Goal: Task Accomplishment & Management: Use online tool/utility

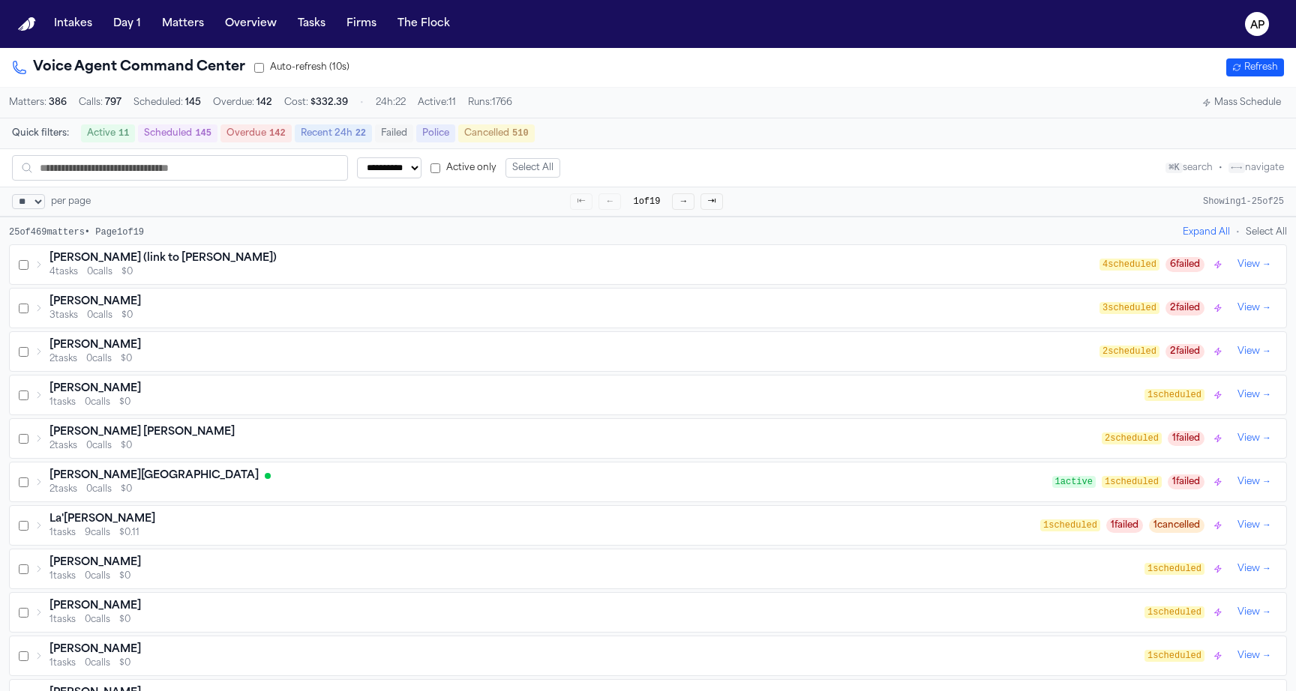
select select "**"
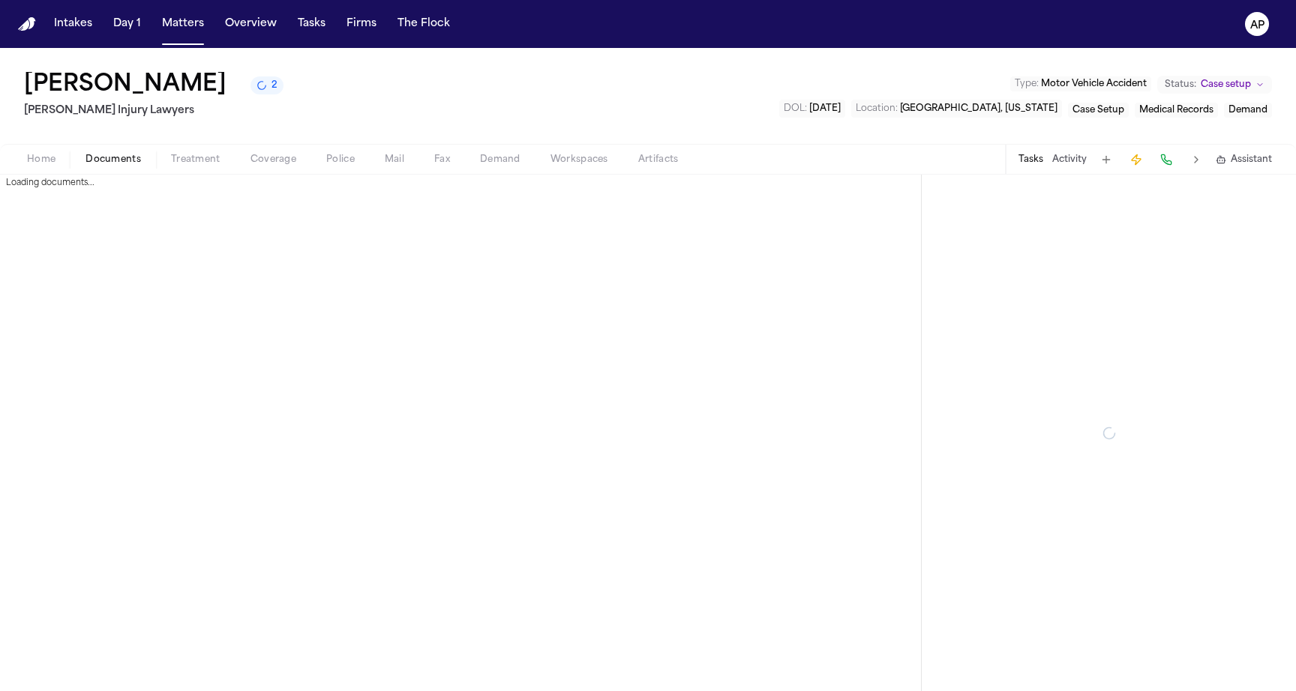
click at [95, 162] on span "Documents" at bounding box center [112, 160] width 55 height 12
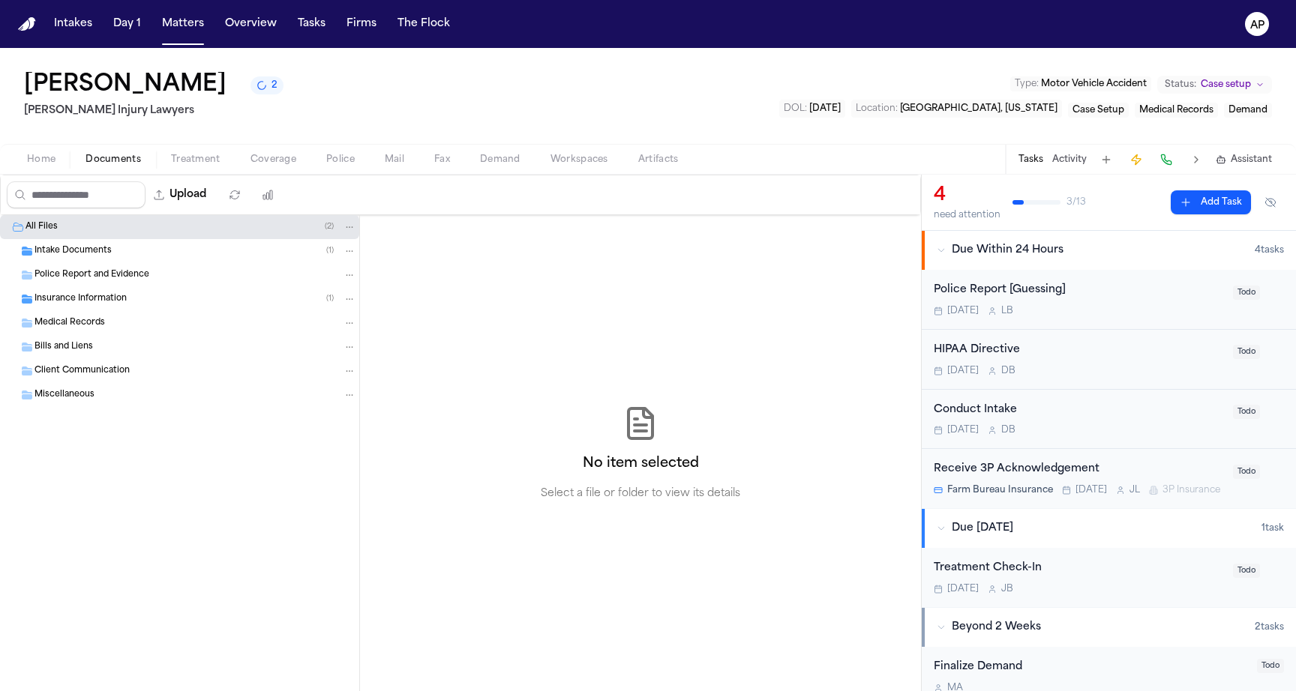
click at [153, 262] on div "Intake Documents ( 1 )" at bounding box center [179, 251] width 359 height 24
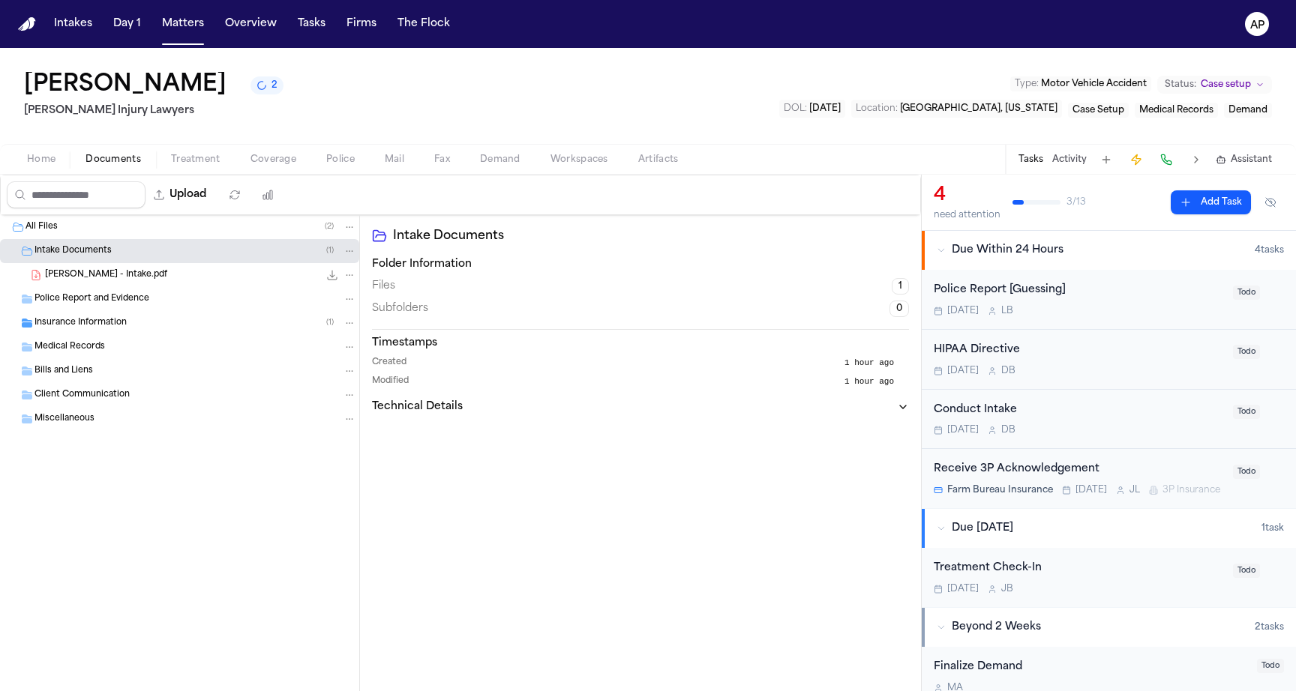
click at [160, 280] on div "[PERSON_NAME] - Intake.pdf 83.8 KB • PDF" at bounding box center [200, 275] width 311 height 15
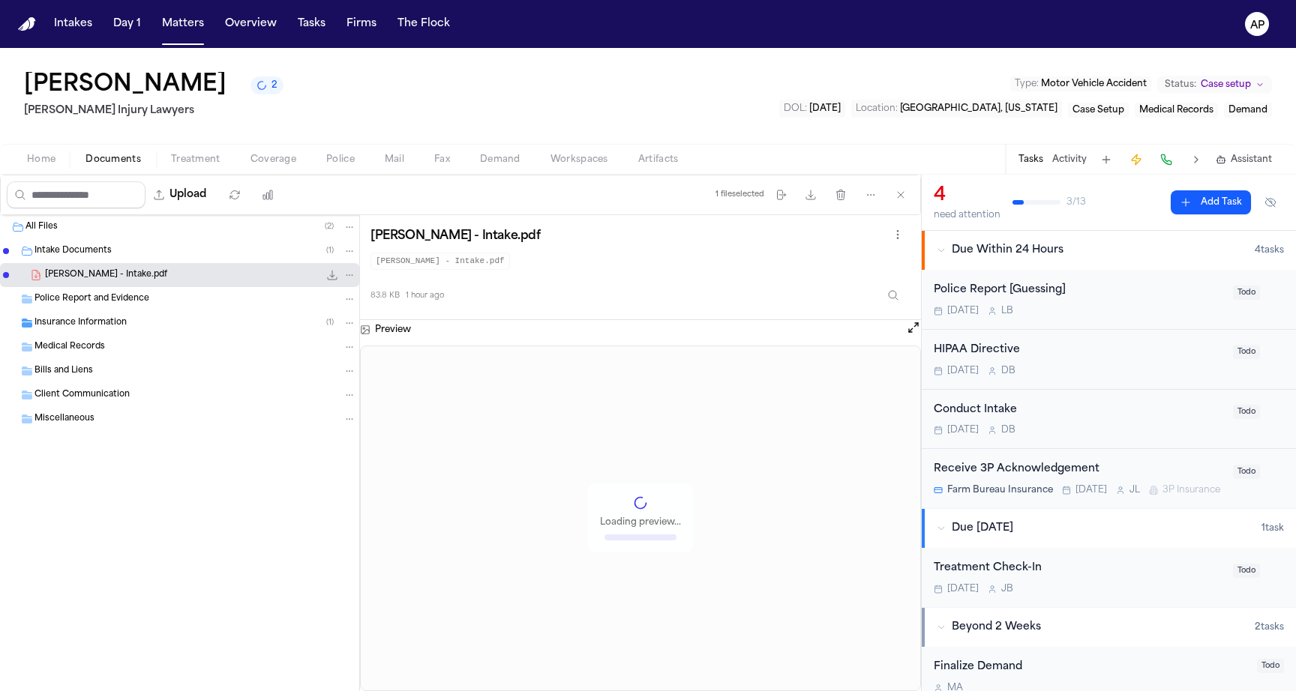
click at [330, 274] on icon "File: V. Watkins - Intake.pdf" at bounding box center [332, 275] width 12 height 12
click at [256, 90] on icon "2 active tasks" at bounding box center [261, 84] width 11 height 11
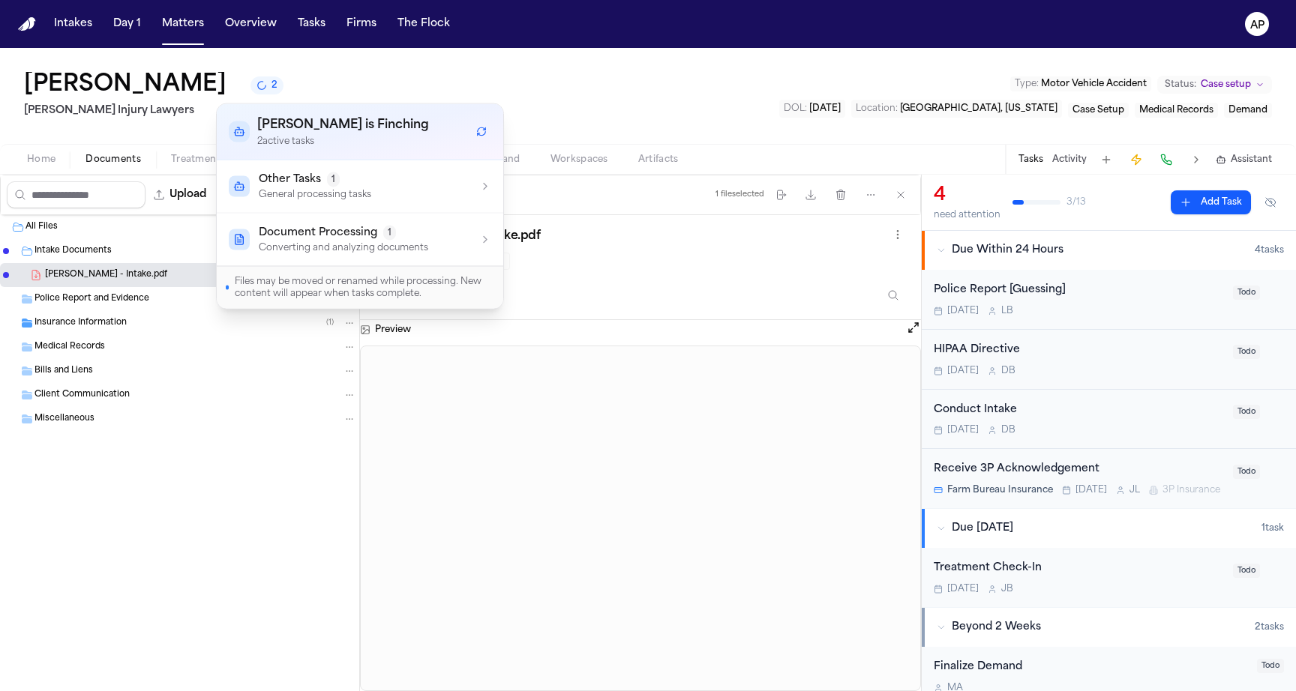
click at [294, 167] on button "Other Tasks 1 General processing tasks" at bounding box center [360, 186] width 286 height 52
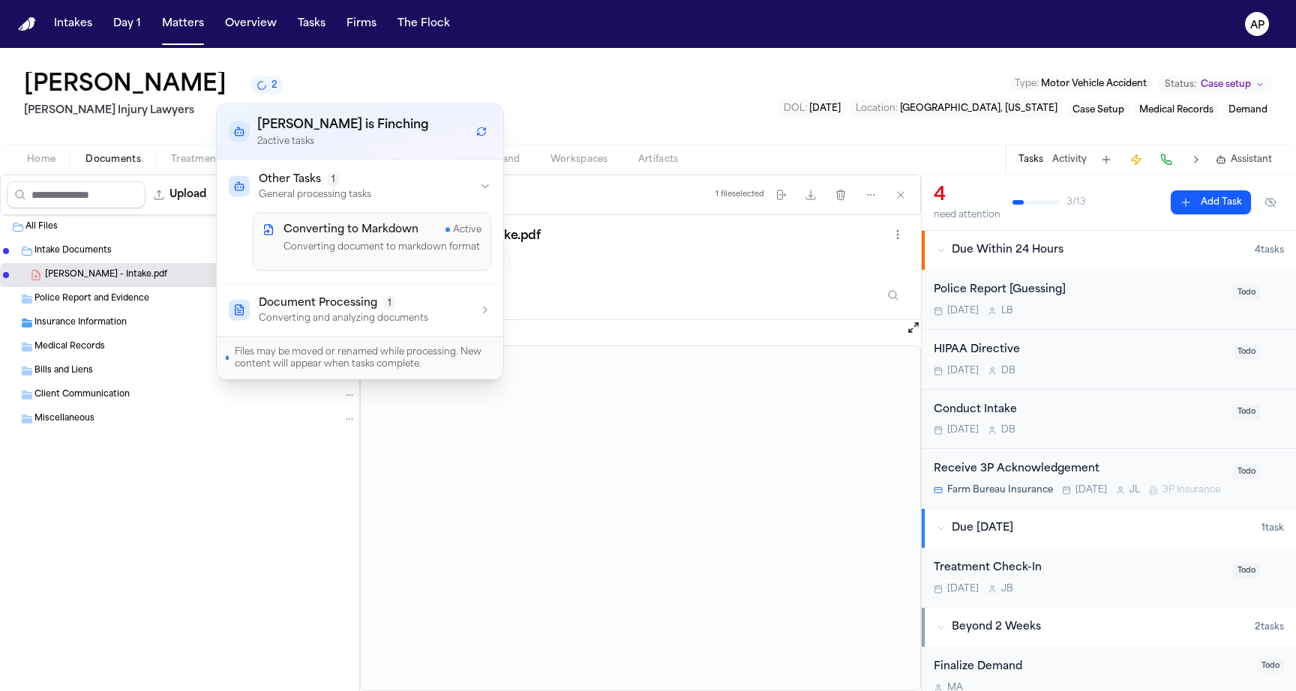
click at [319, 301] on span "Document Processing" at bounding box center [318, 302] width 118 height 15
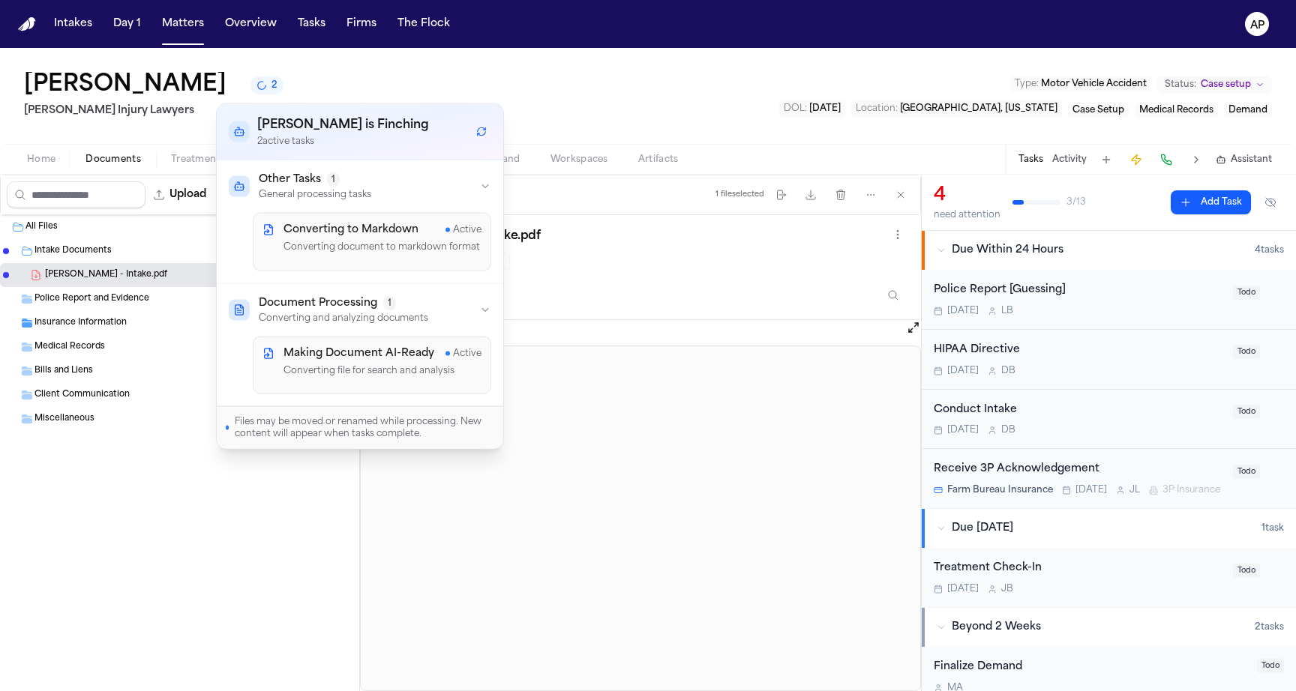
click at [334, 359] on h4 "Making Document AI-Ready" at bounding box center [358, 353] width 151 height 15
click at [105, 163] on span "Documents" at bounding box center [112, 160] width 55 height 12
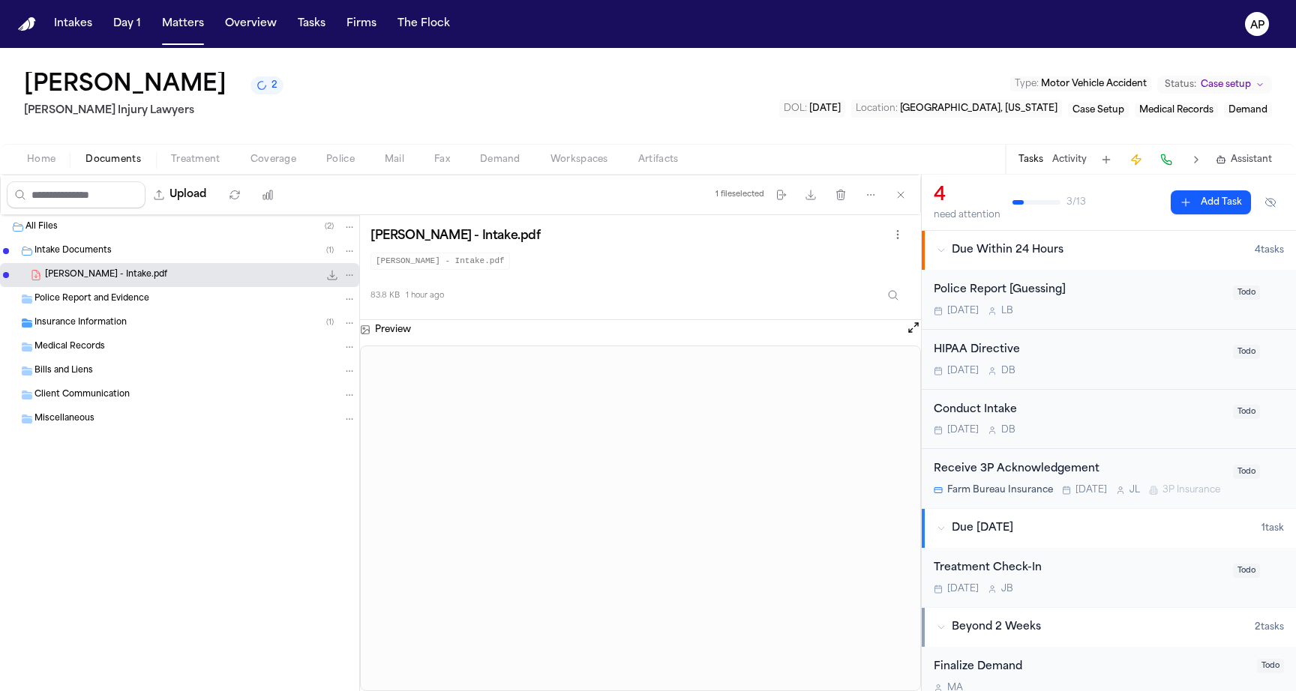
click at [105, 163] on span "Documents" at bounding box center [112, 160] width 55 height 12
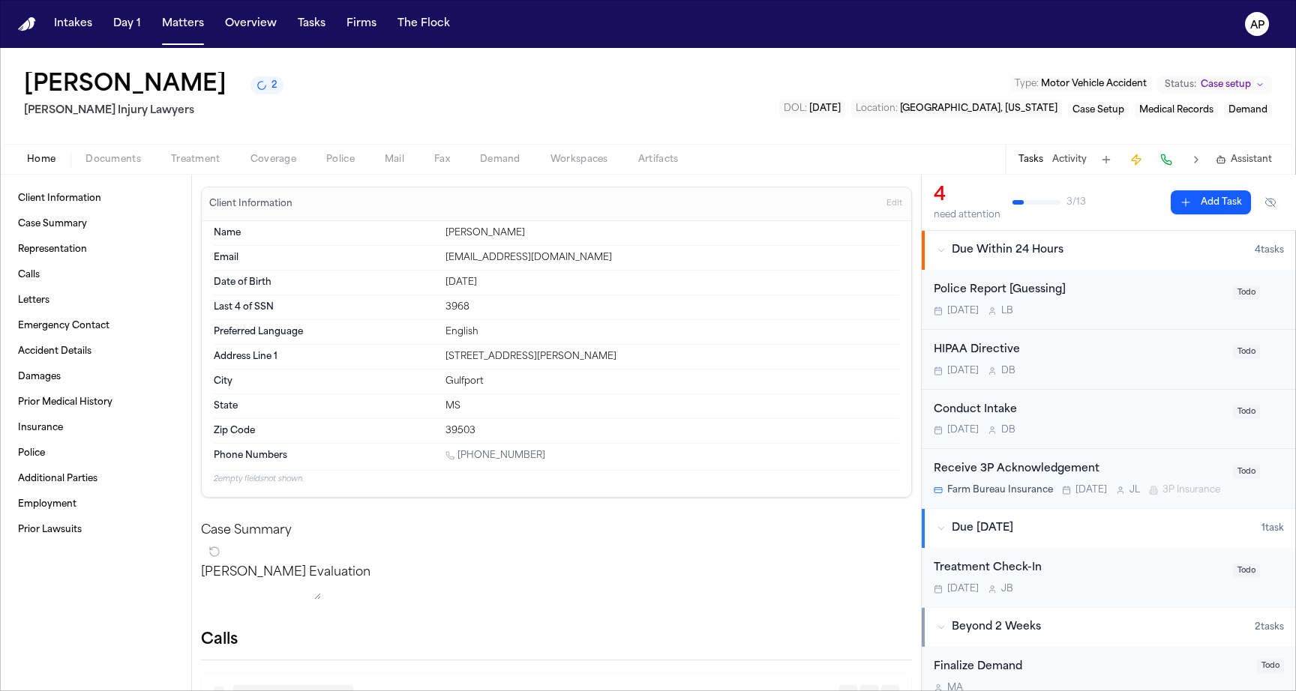
click at [18, 164] on button "Home" at bounding box center [41, 160] width 58 height 18
click at [1042, 296] on div "Police Report [Guessing]" at bounding box center [1079, 290] width 290 height 17
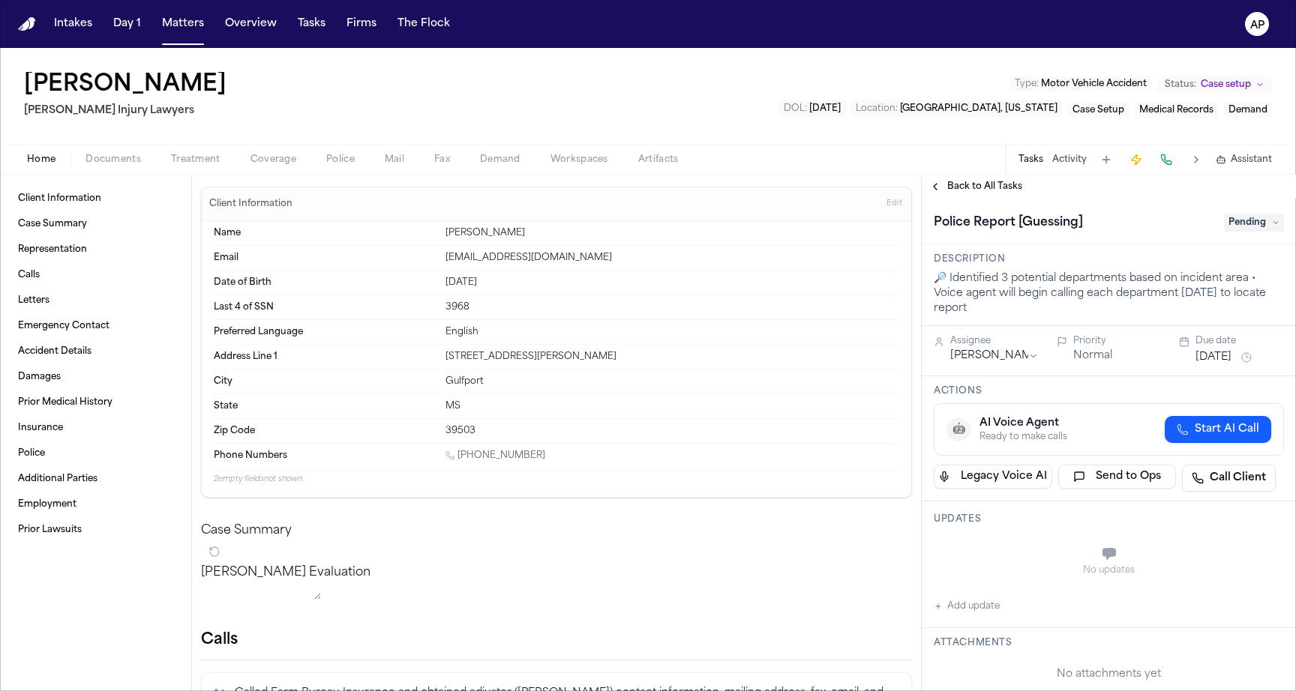
click at [1223, 437] on span "Start AI Call" at bounding box center [1226, 429] width 64 height 15
click at [1254, 219] on span "Pending" at bounding box center [1254, 223] width 60 height 18
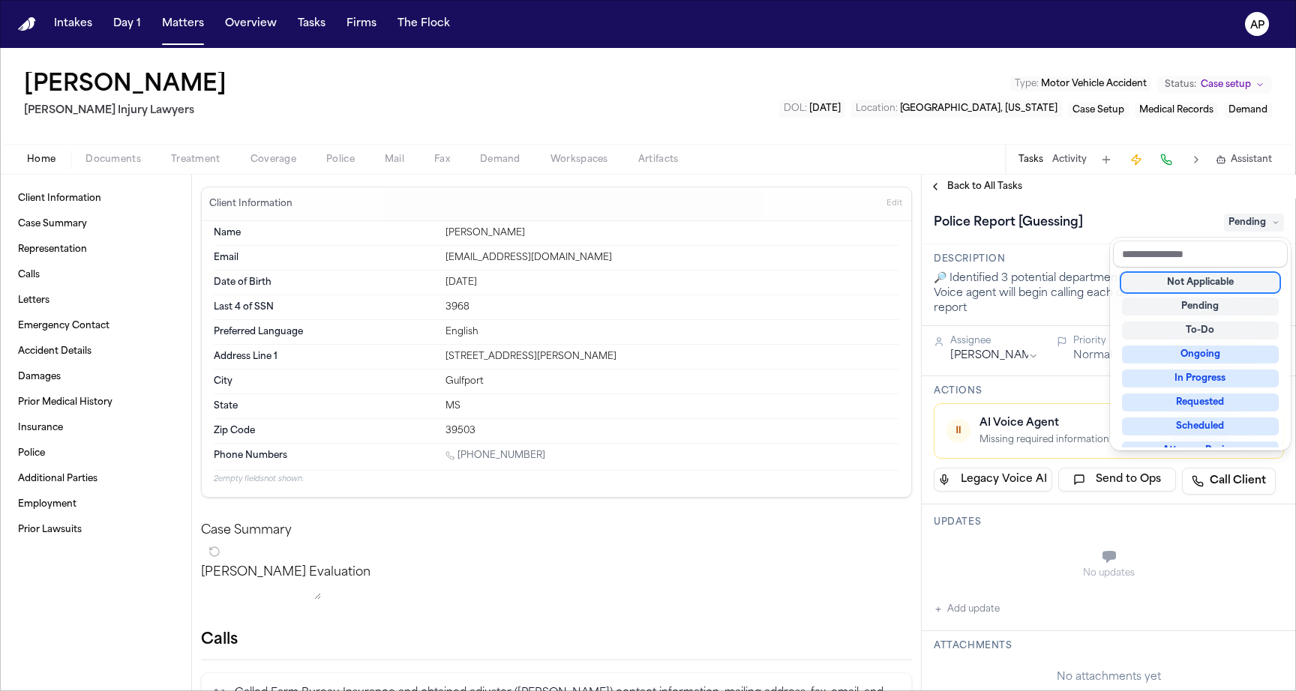
click at [994, 177] on div "**********" at bounding box center [1109, 433] width 374 height 517
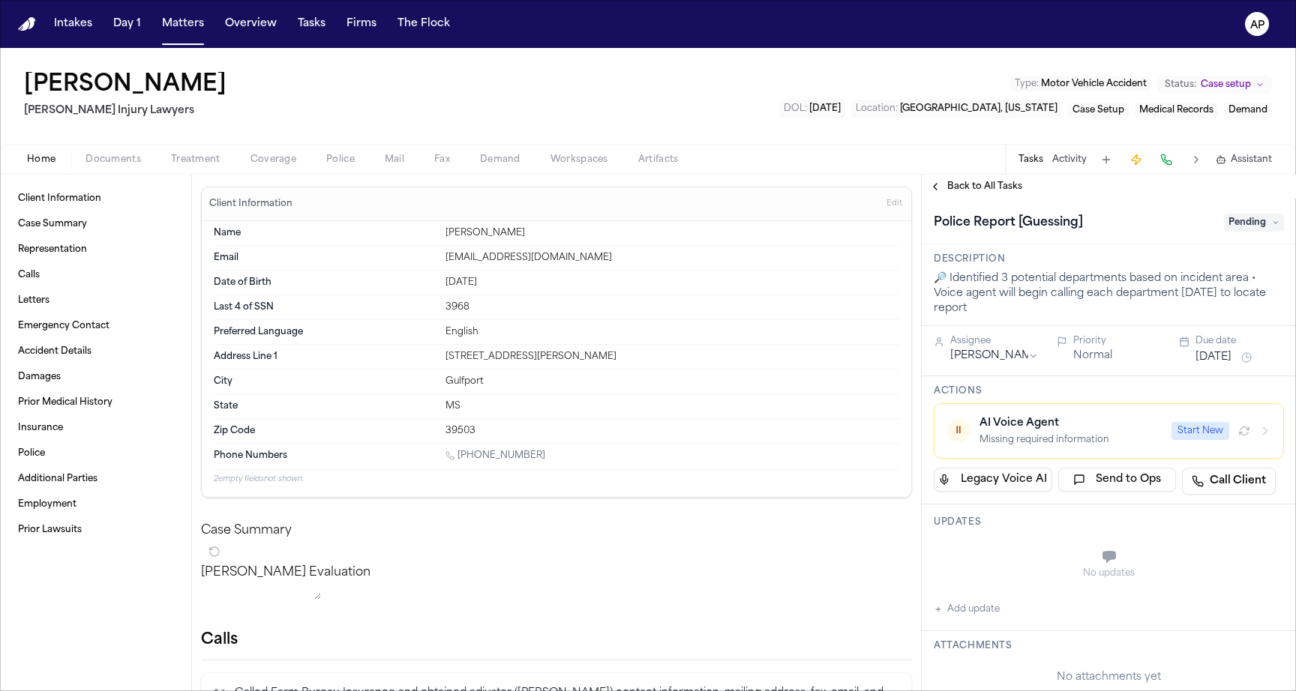
click at [985, 186] on span "Back to All Tasks" at bounding box center [984, 187] width 75 height 12
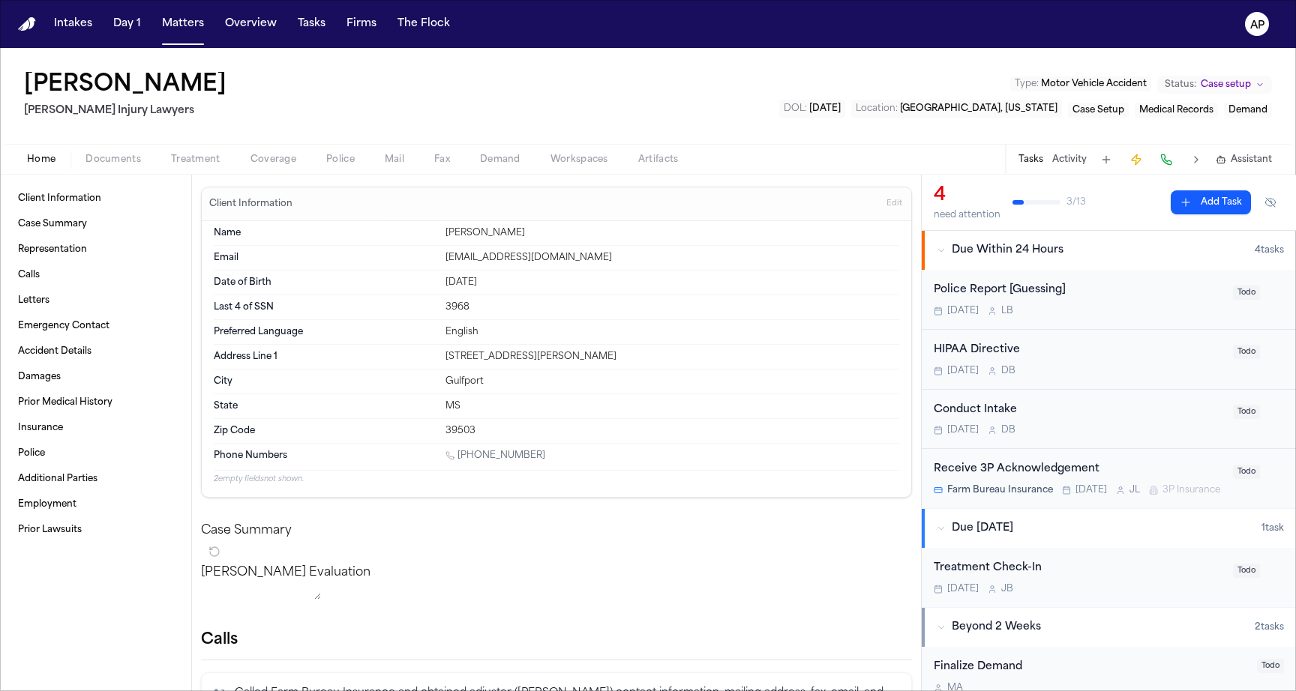
click at [1018, 295] on div "Police Report [Guessing]" at bounding box center [1079, 290] width 290 height 17
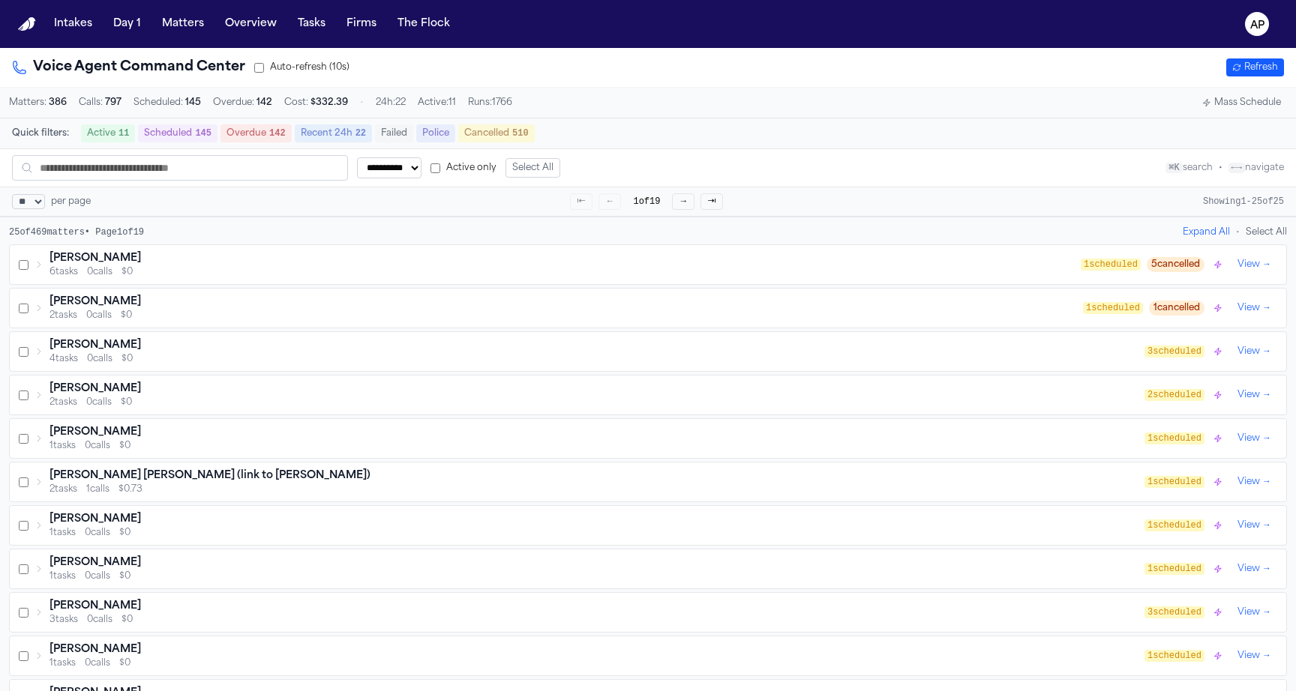
select select "**"
